Goal: Information Seeking & Learning: Check status

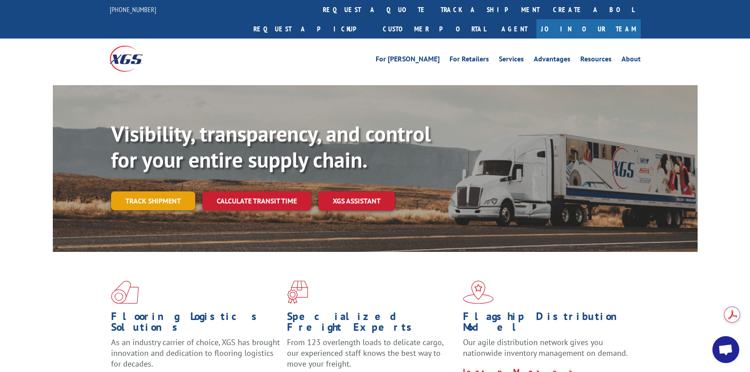
click at [137, 191] on link "Track shipment" at bounding box center [153, 200] width 84 height 19
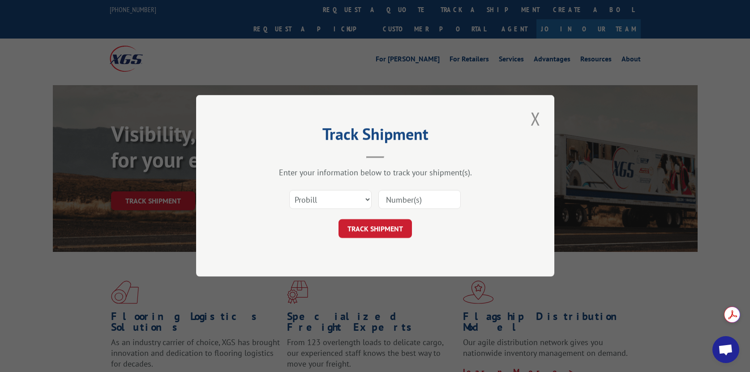
click at [403, 198] on input at bounding box center [420, 199] width 82 height 19
paste input "17386877"
type input "17386877"
click at [361, 222] on button "TRACK SHIPMENT" at bounding box center [375, 229] width 73 height 19
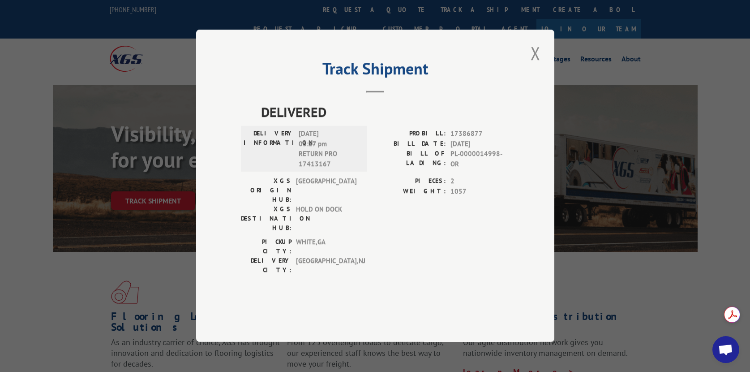
click at [544, 70] on div "Track Shipment DELIVERED DELIVERY INFORMATION: [DATE] 03:27 pm RETURN PRO 17413…" at bounding box center [375, 186] width 358 height 312
click at [537, 65] on button "Close modal" at bounding box center [535, 53] width 15 height 25
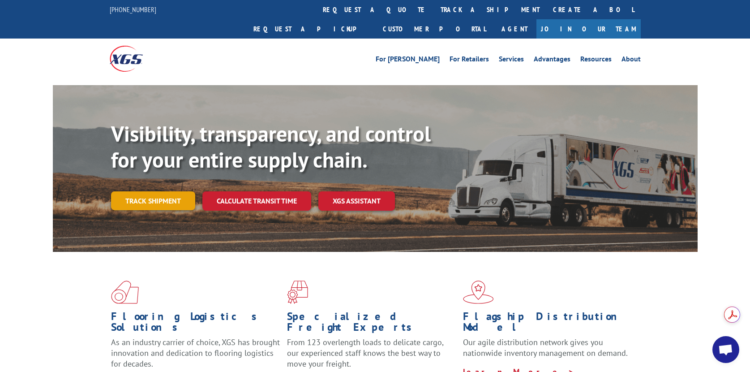
click at [141, 191] on link "Track shipment" at bounding box center [153, 200] width 84 height 19
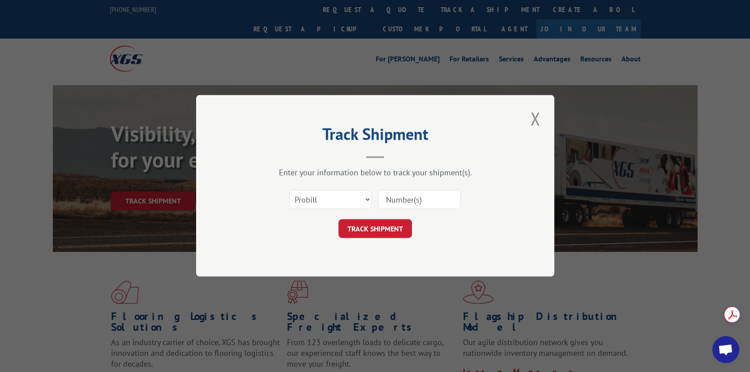
click at [401, 198] on input at bounding box center [420, 199] width 82 height 19
paste input "17386877"
type input "17386877"
click at [374, 227] on button "TRACK SHIPMENT" at bounding box center [375, 229] width 73 height 19
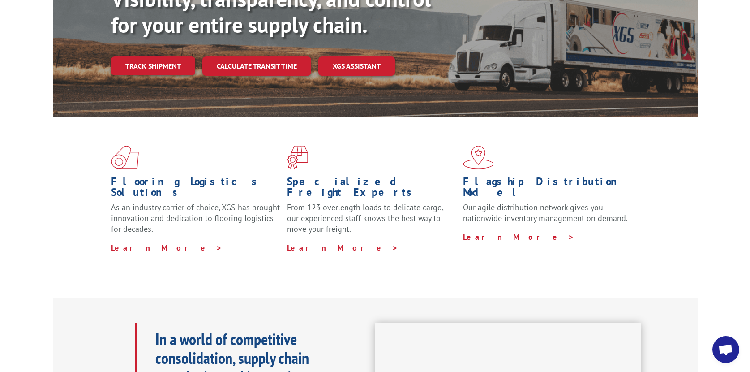
scroll to position [134, 0]
